Goal: Entertainment & Leisure: Consume media (video, audio)

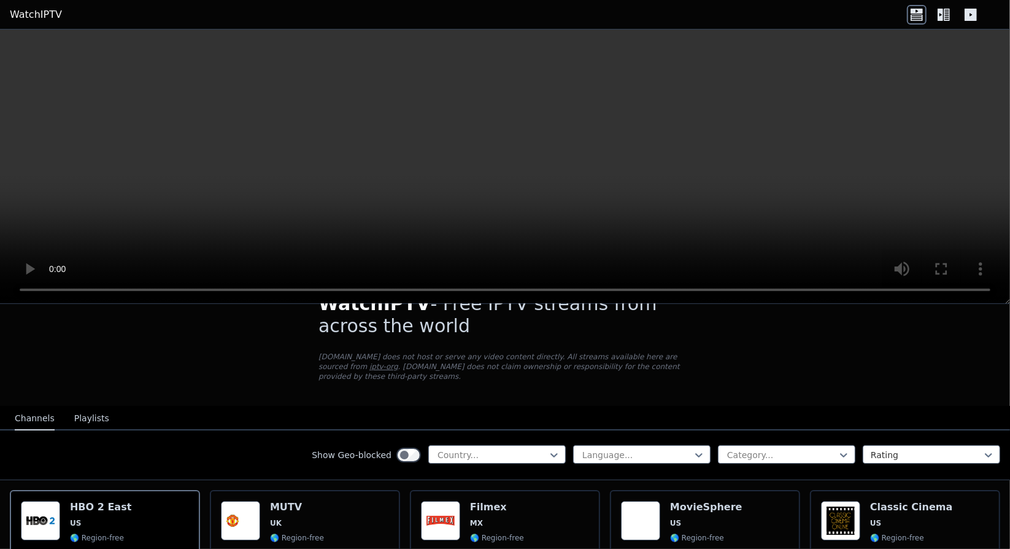
scroll to position [37, 0]
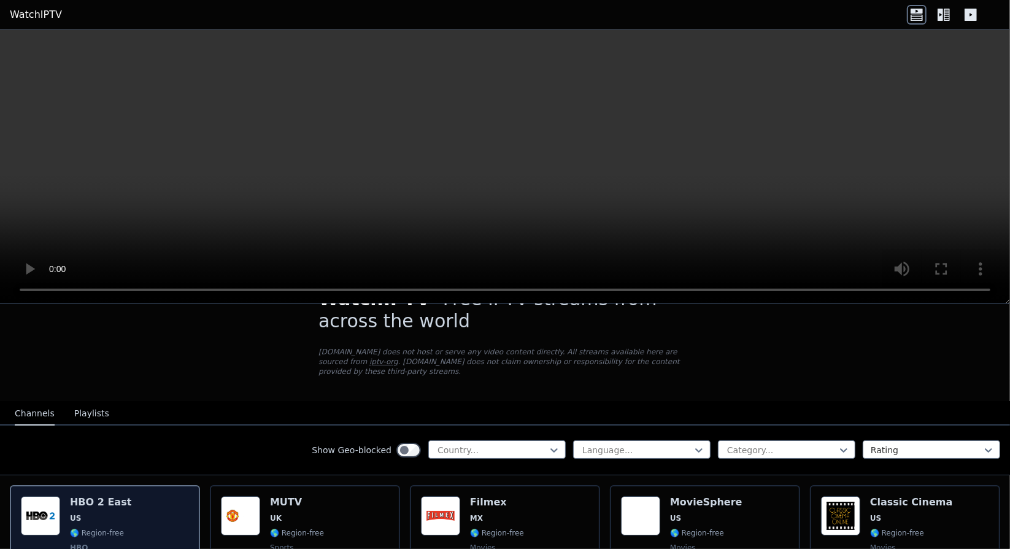
click at [120, 510] on div "Popularity 11307 HBO 2 East US 🌎 Region-free HBO movies series eng spa" at bounding box center [105, 541] width 168 height 91
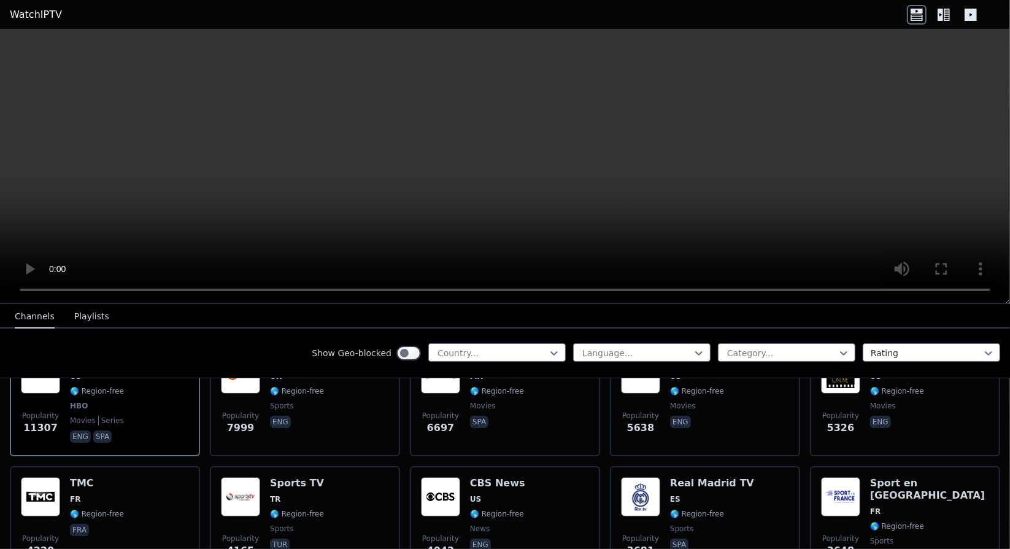
scroll to position [185, 0]
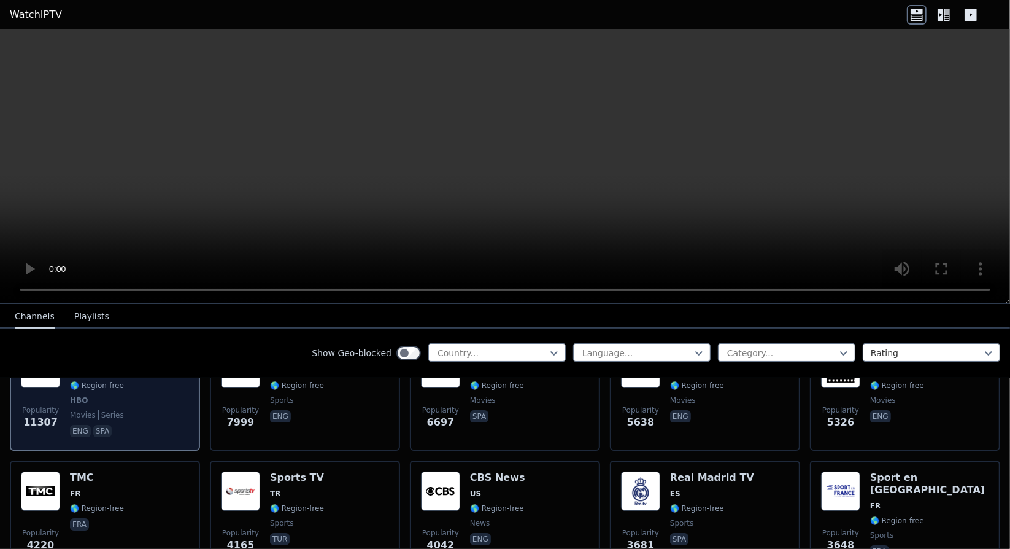
click at [106, 410] on span "series" at bounding box center [111, 415] width 26 height 10
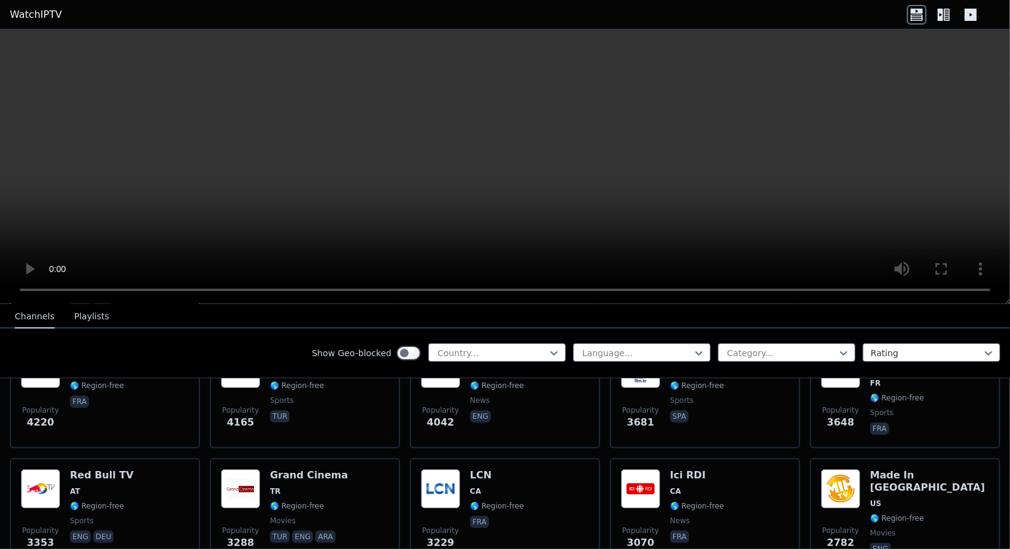
scroll to position [322, 0]
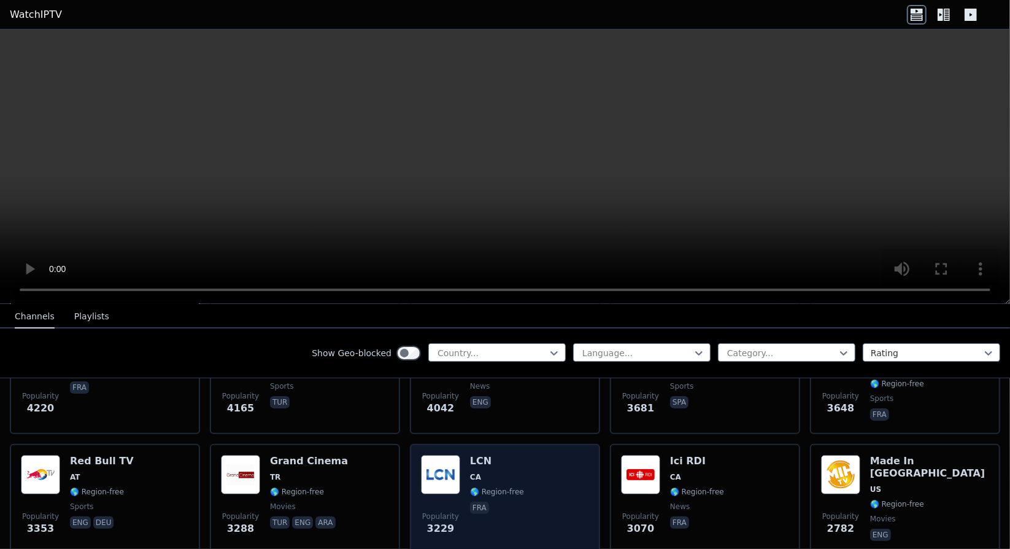
click at [484, 487] on span "🌎 Region-free" at bounding box center [497, 492] width 54 height 10
click at [525, 478] on div "Popularity 3229 LCN CA 🌎 Region-free fra" at bounding box center [505, 499] width 168 height 88
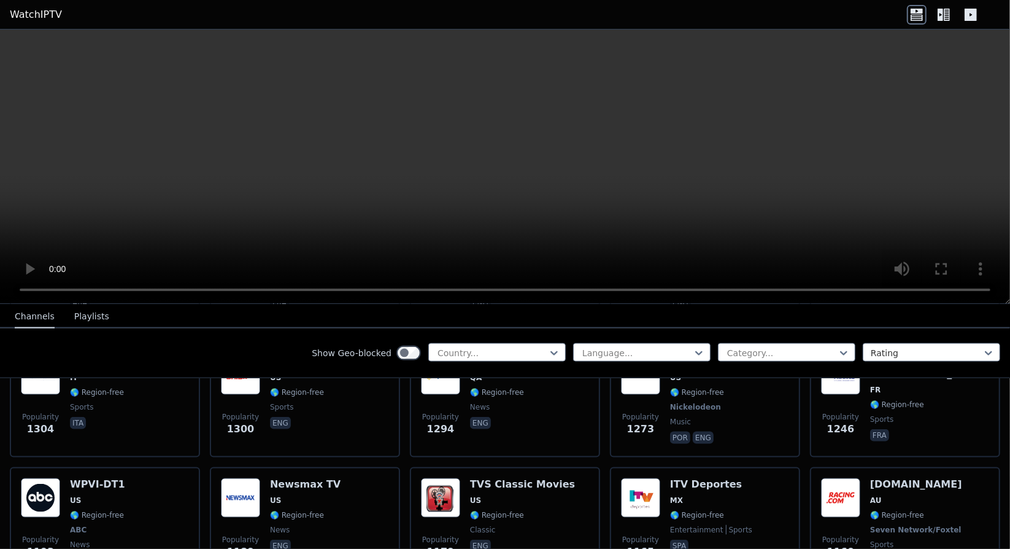
scroll to position [1512, 0]
click at [525, 478] on div "TVS Classic Movies US 🌎 Region-free classic eng" at bounding box center [522, 523] width 105 height 91
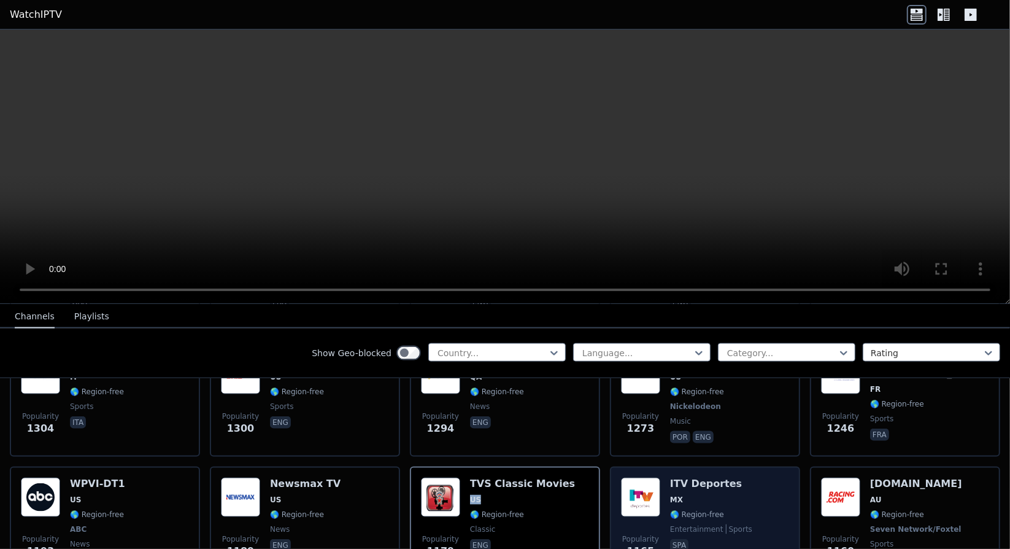
click at [641, 478] on img at bounding box center [640, 497] width 39 height 39
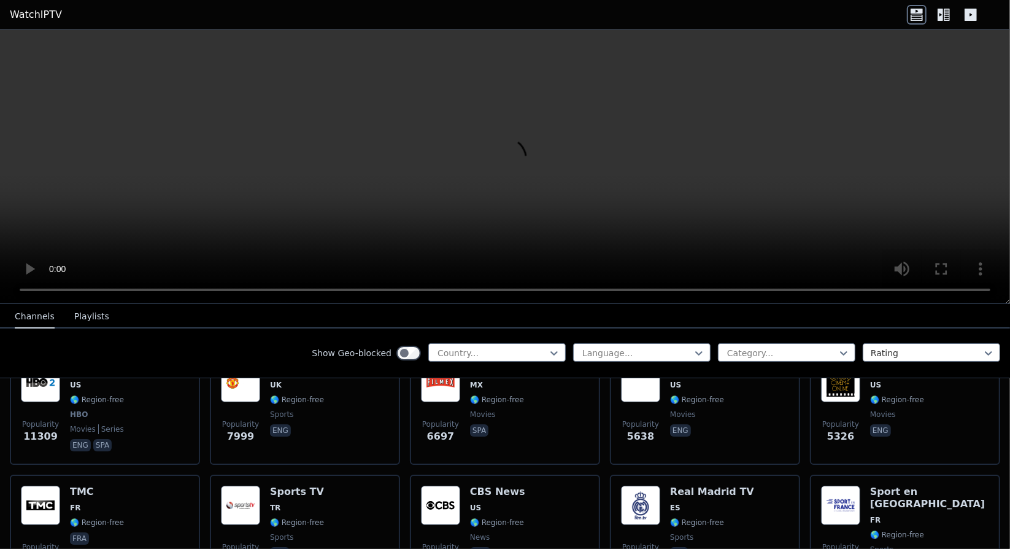
scroll to position [178, 0]
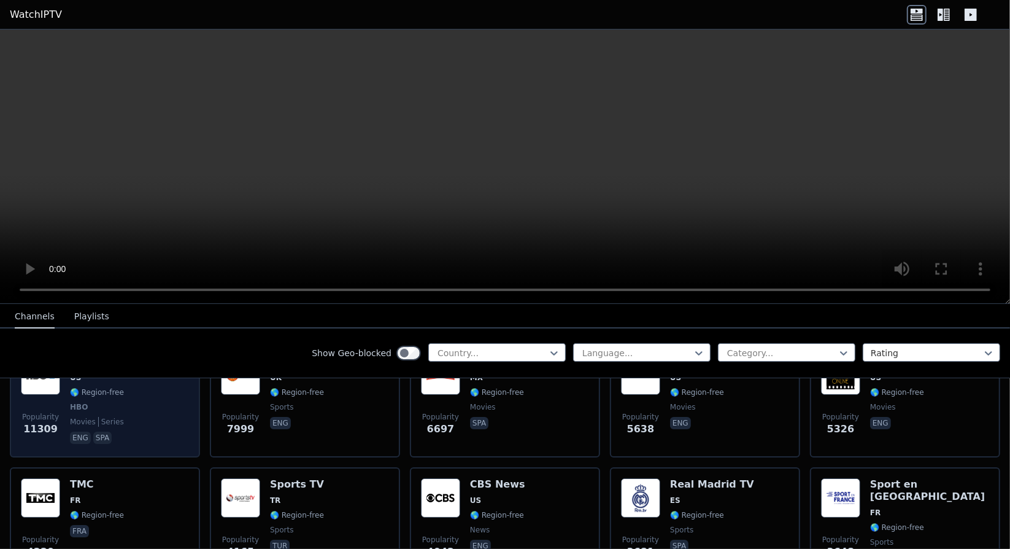
click at [76, 432] on p "eng" at bounding box center [80, 438] width 21 height 12
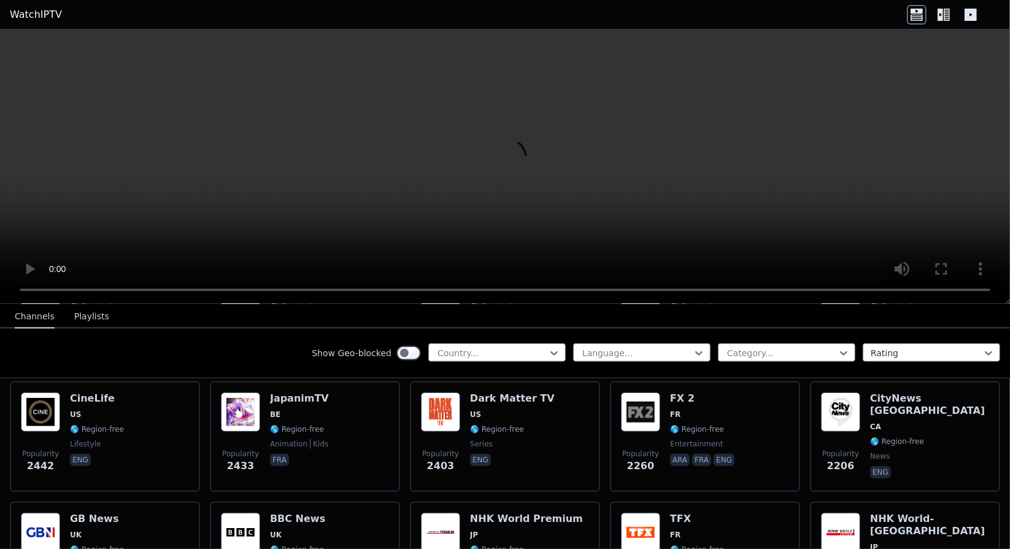
scroll to position [627, 0]
click at [947, 14] on icon at bounding box center [944, 15] width 20 height 20
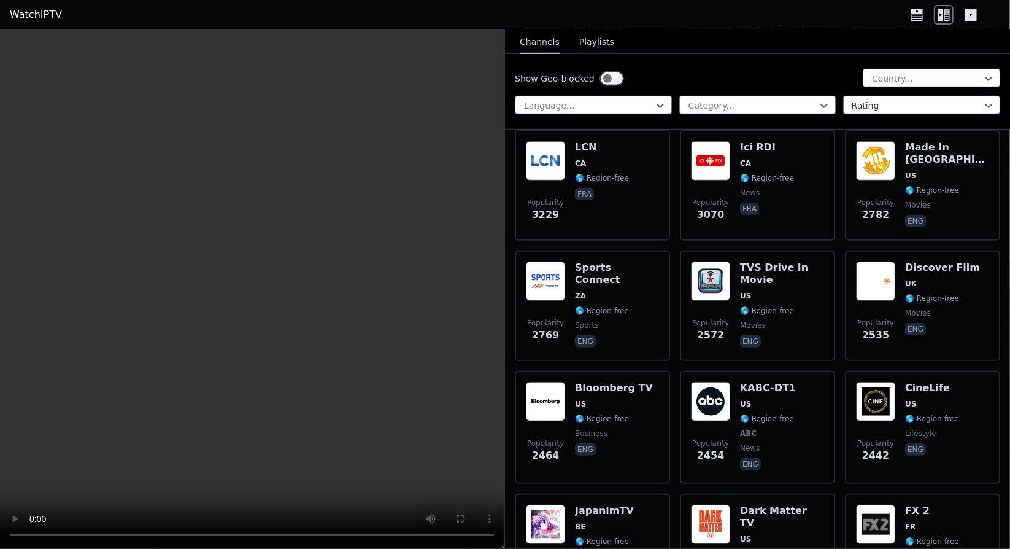
click at [971, 10] on icon at bounding box center [971, 15] width 12 height 12
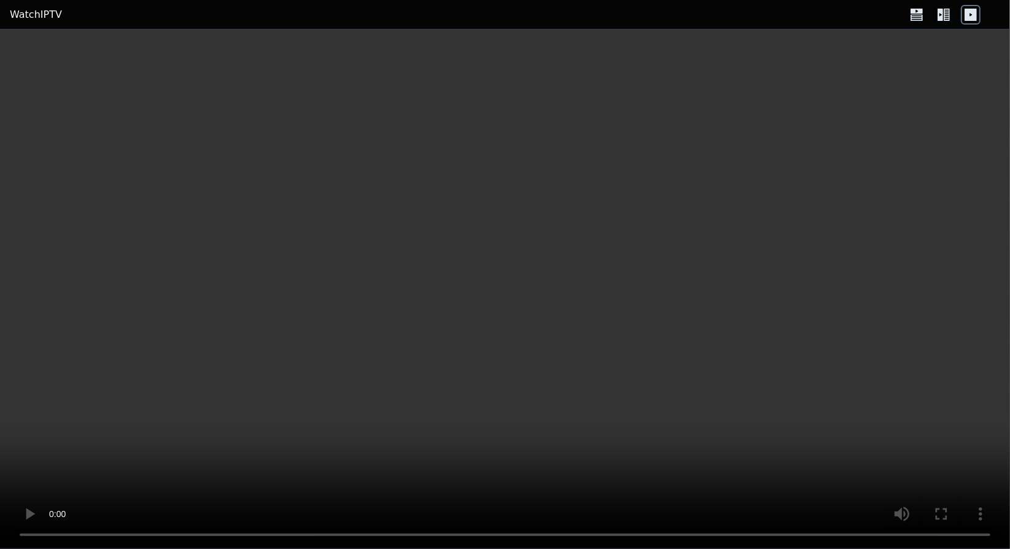
click at [950, 12] on icon at bounding box center [947, 15] width 6 height 12
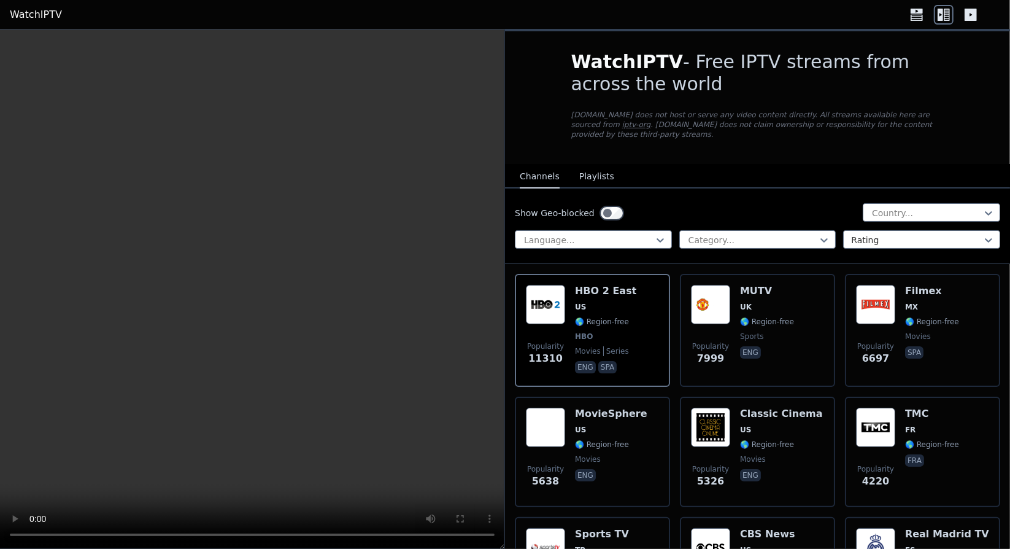
click at [597, 171] on button "Playlists" at bounding box center [597, 176] width 35 height 23
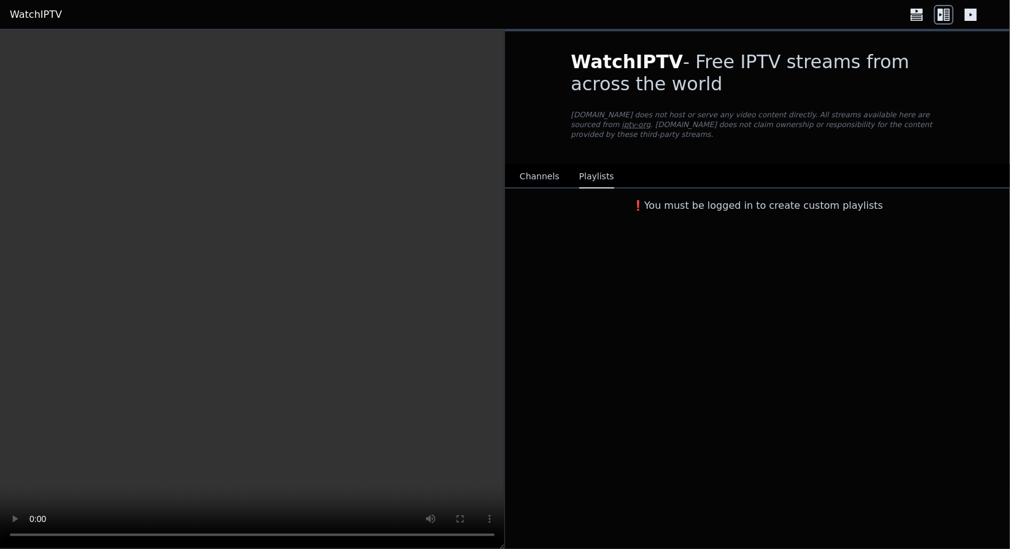
click at [544, 174] on button "Channels" at bounding box center [540, 176] width 40 height 23
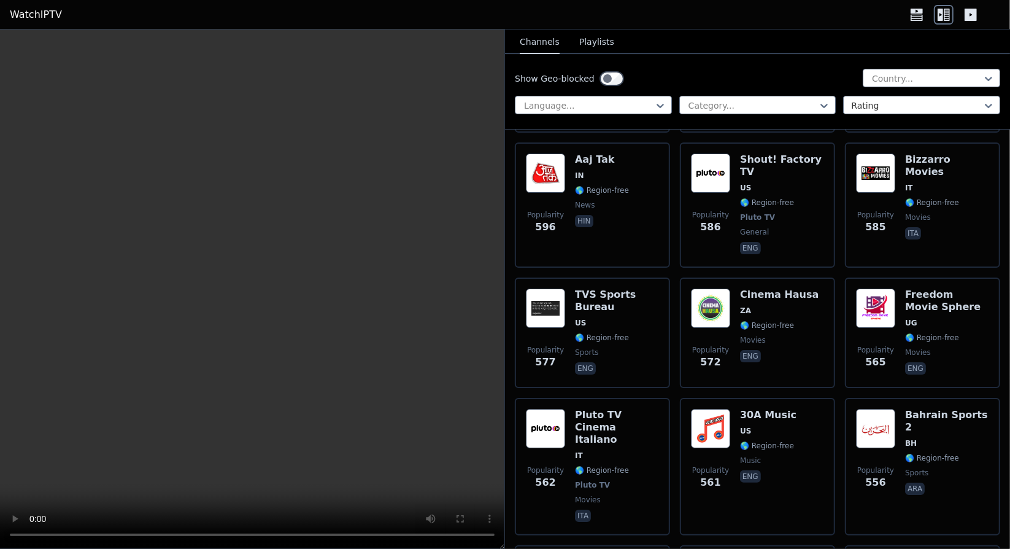
scroll to position [6899, 0]
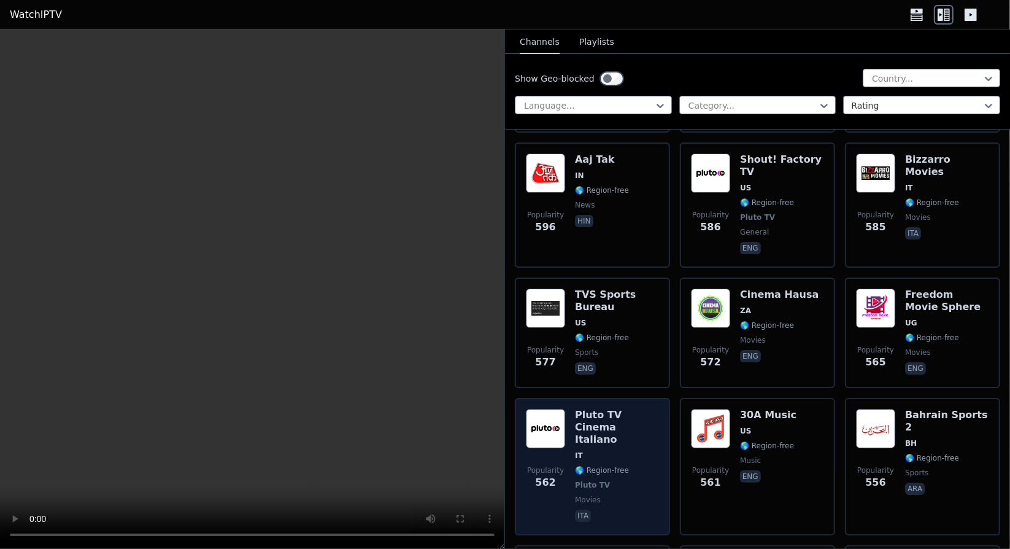
click at [608, 495] on span "movies" at bounding box center [617, 500] width 84 height 10
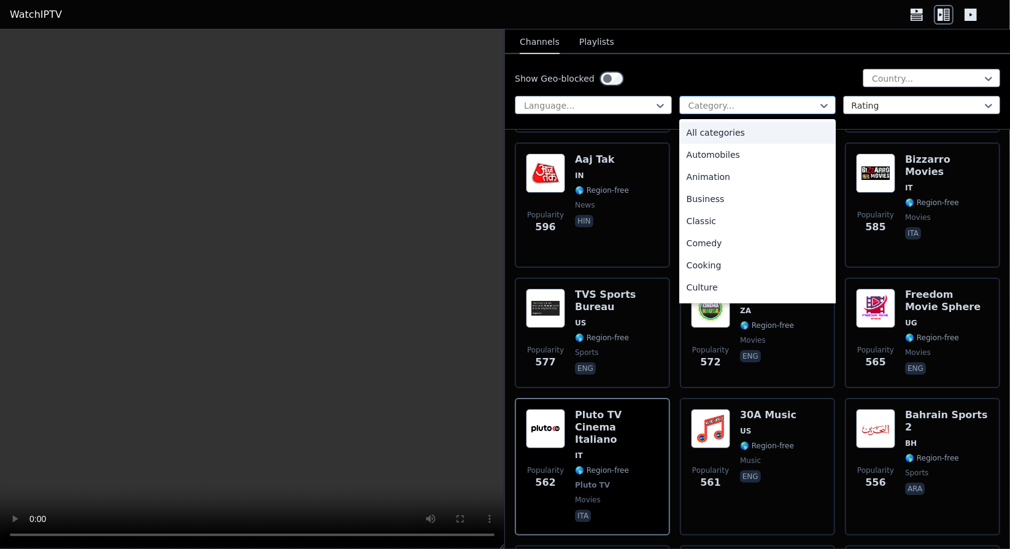
click at [713, 98] on div "Category..." at bounding box center [758, 105] width 157 height 18
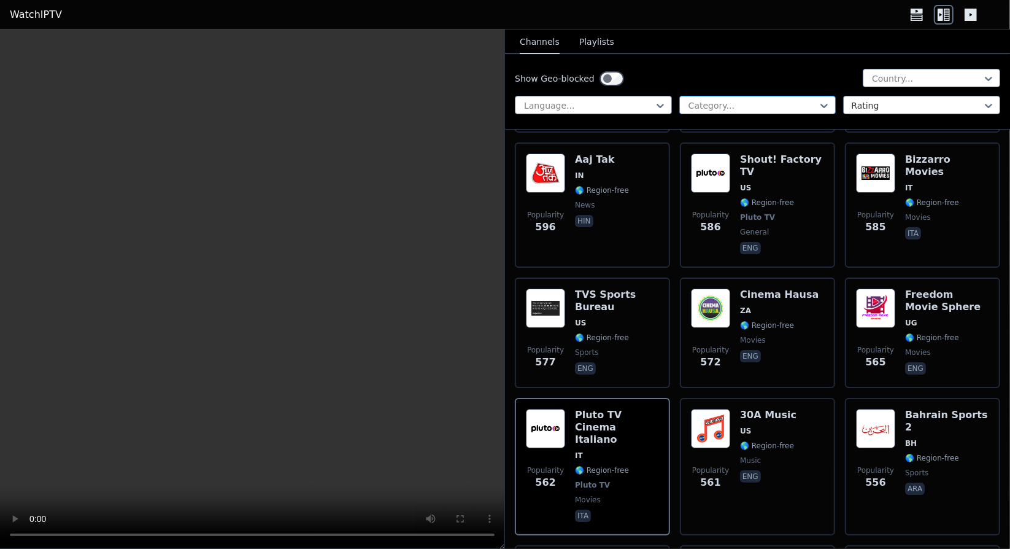
click at [713, 98] on div "Category..." at bounding box center [758, 105] width 157 height 18
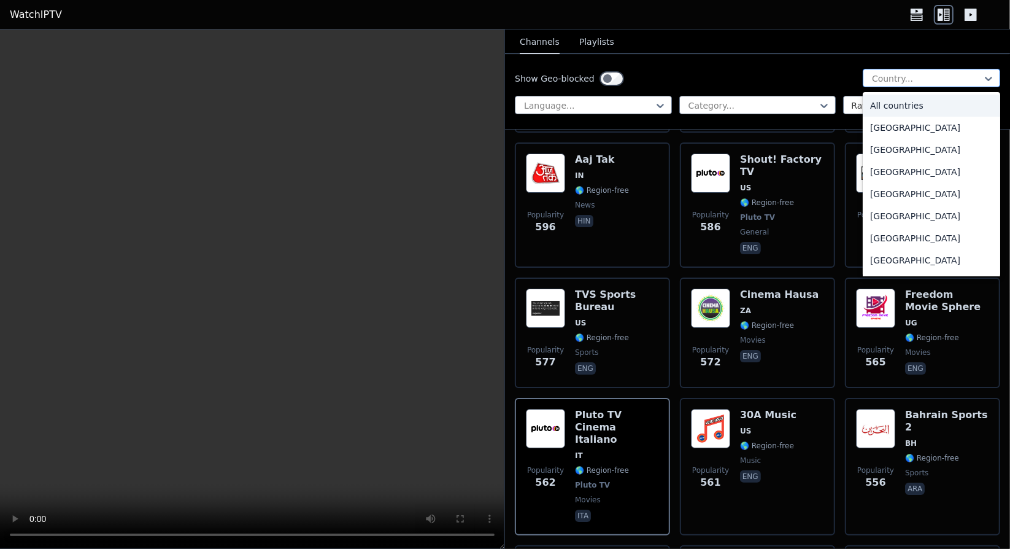
click at [894, 76] on div at bounding box center [927, 78] width 112 height 12
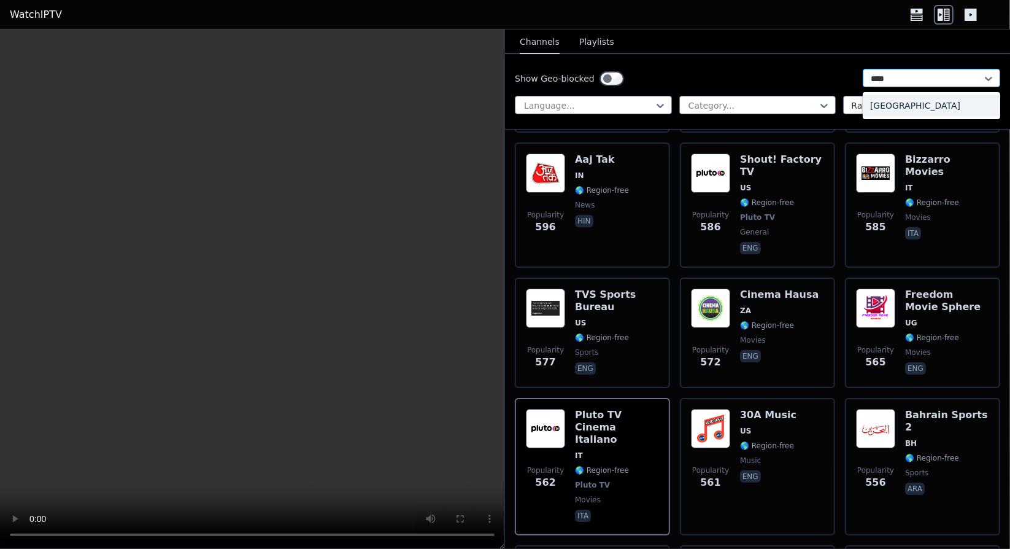
type input "*****"
click at [888, 106] on div "India" at bounding box center [932, 106] width 138 height 22
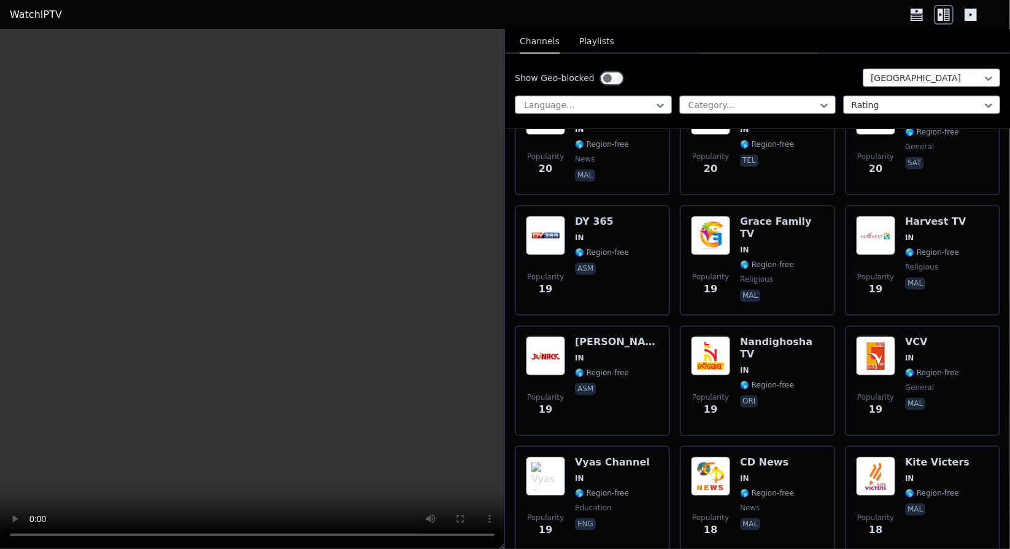
scroll to position [5329, 0]
